Goal: Download file/media

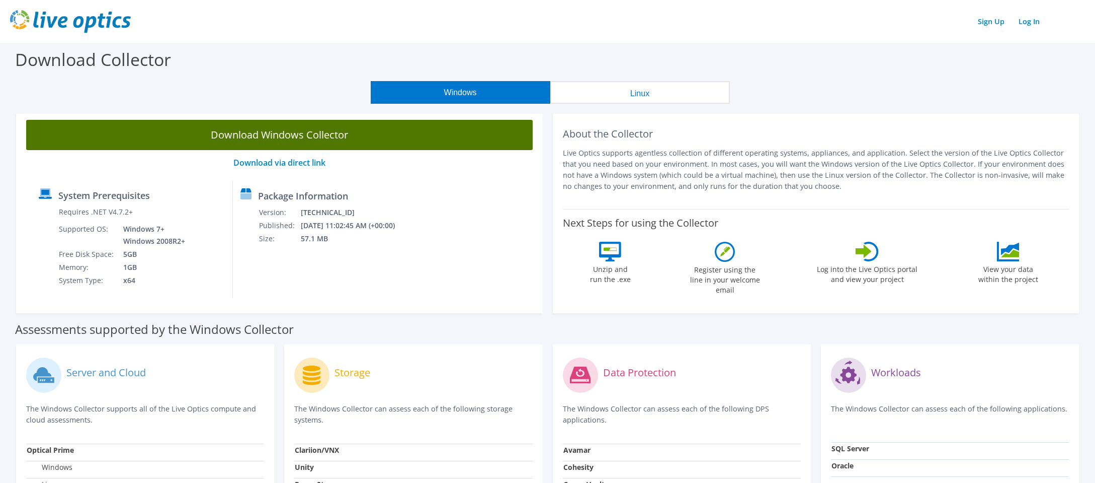
click at [268, 133] on link "Download Windows Collector" at bounding box center [279, 135] width 507 height 30
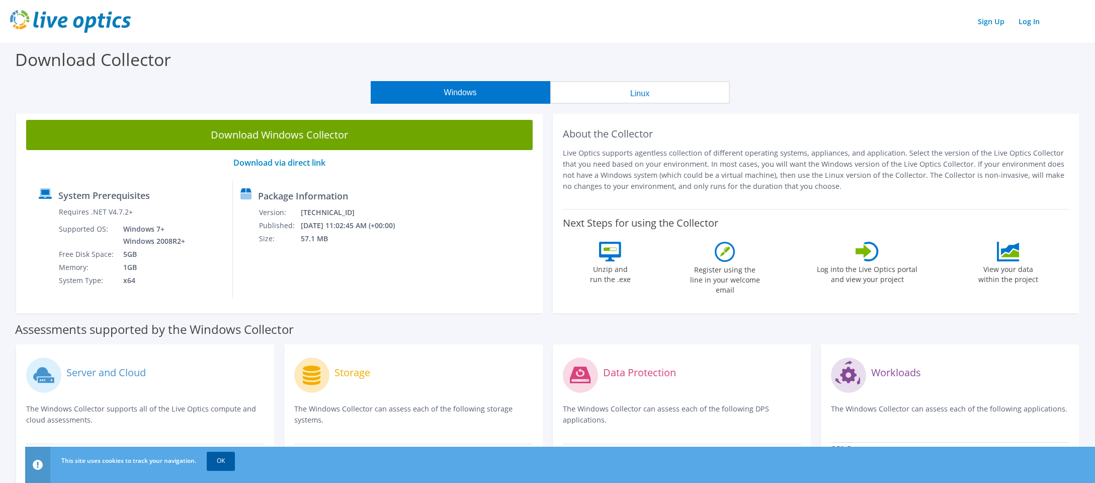
click at [227, 461] on link "OK" at bounding box center [221, 460] width 28 height 18
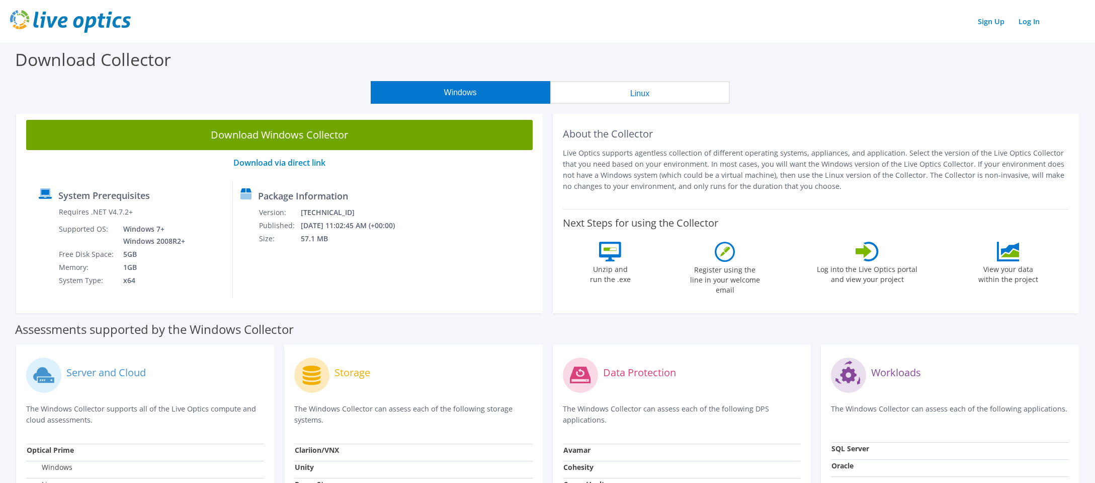
drag, startPoint x: 695, startPoint y: 137, endPoint x: 583, endPoint y: 163, distance: 115.2
click at [697, 137] on h2 "About the Collector" at bounding box center [816, 134] width 507 height 12
click at [273, 160] on link "Download via direct link" at bounding box center [279, 162] width 92 height 11
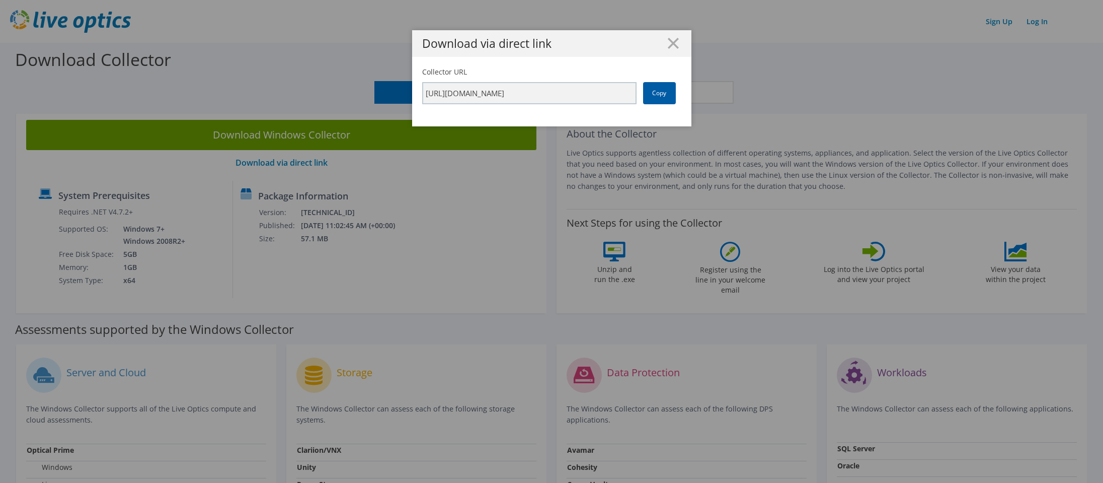
click at [656, 92] on link "Copy" at bounding box center [659, 93] width 33 height 22
click at [650, 112] on div "Collector URL [URL][DOMAIN_NAME] Copy" at bounding box center [551, 96] width 279 height 59
click at [658, 94] on link "Copy" at bounding box center [659, 93] width 33 height 22
click at [658, 101] on link "Copy" at bounding box center [659, 93] width 33 height 22
